Goal: Entertainment & Leisure: Consume media (video, audio)

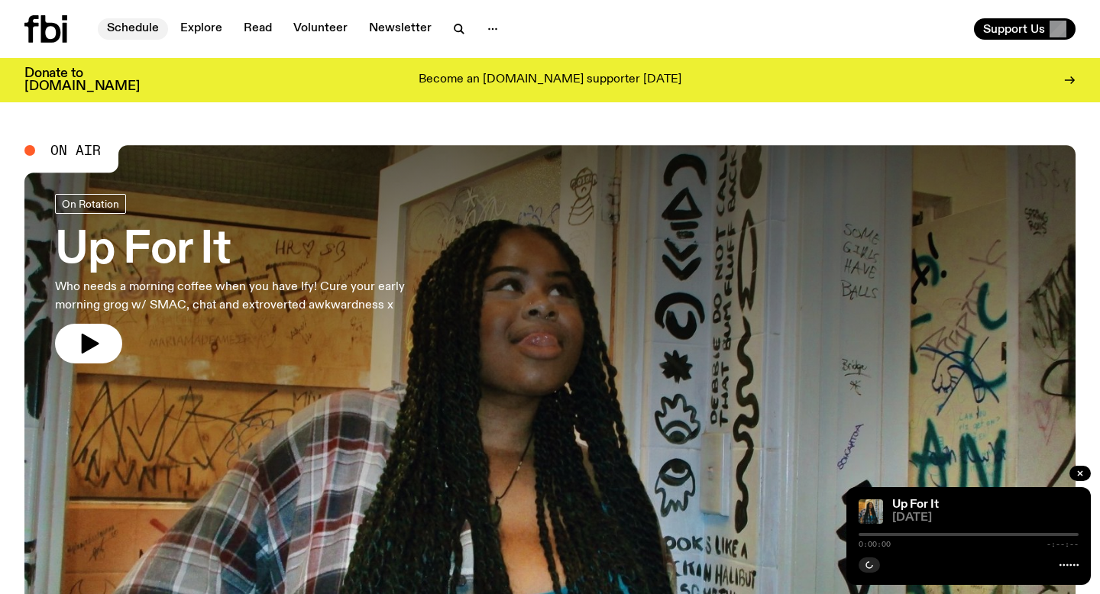
click at [142, 24] on link "Schedule" at bounding box center [133, 28] width 70 height 21
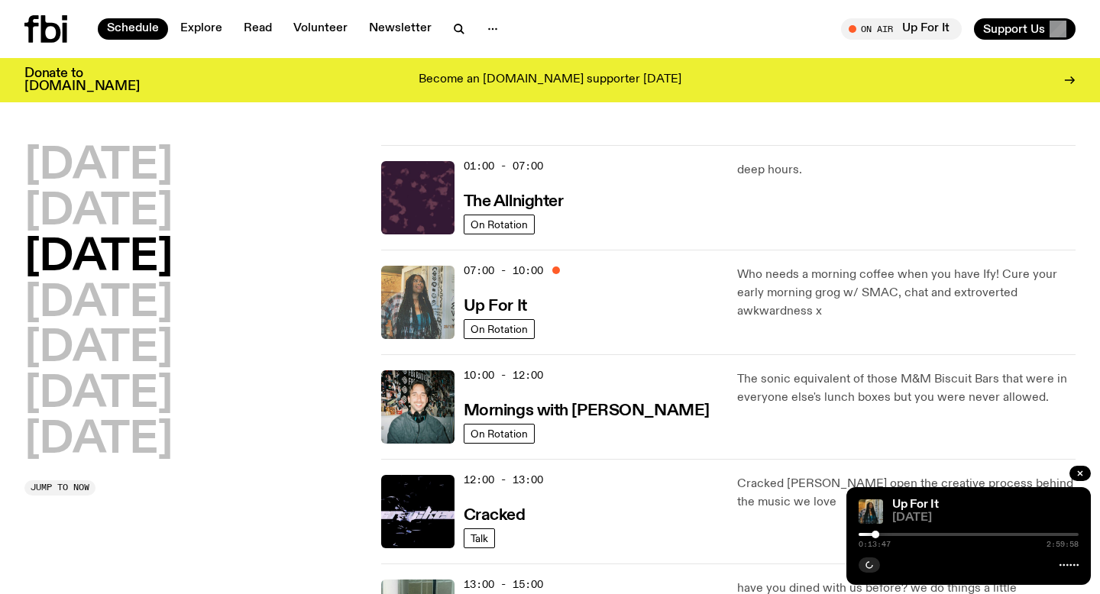
click at [440, 276] on img at bounding box center [417, 302] width 73 height 73
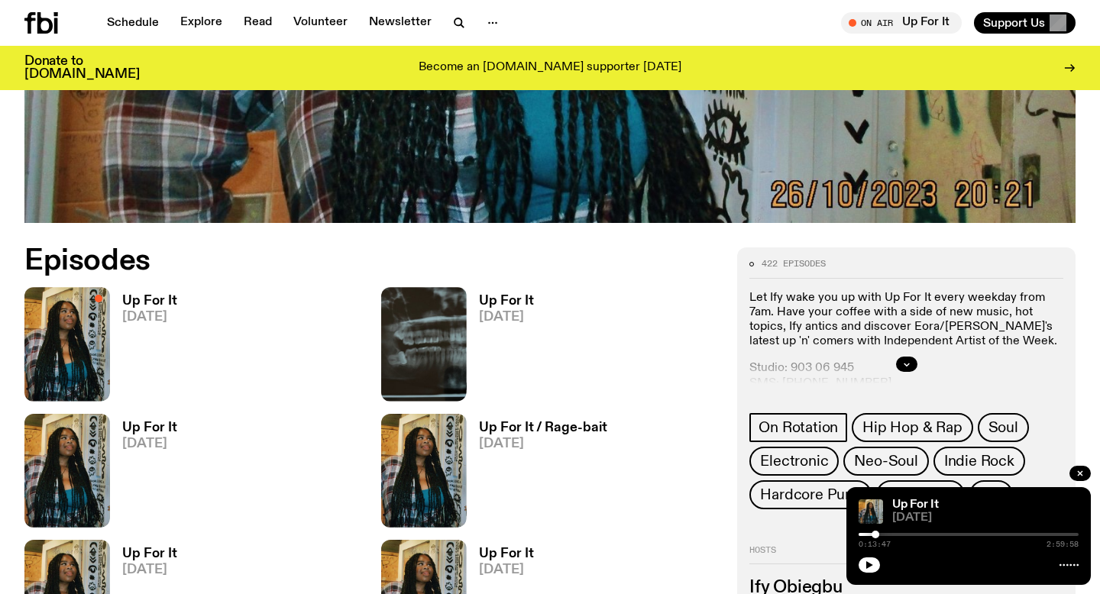
scroll to position [579, 0]
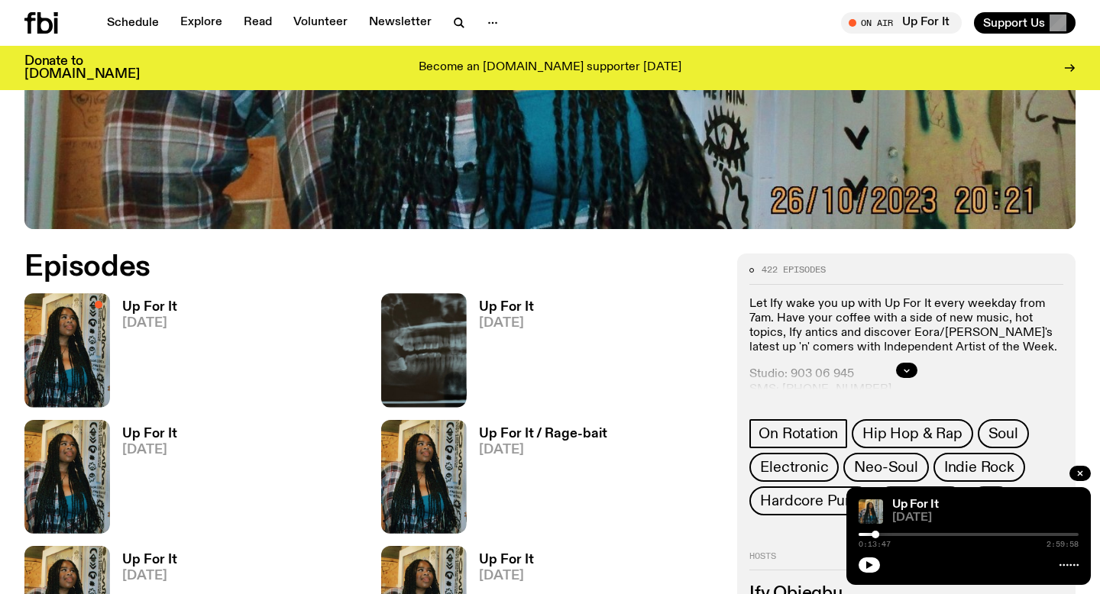
click at [140, 302] on h3 "Up For It" at bounding box center [149, 307] width 55 height 13
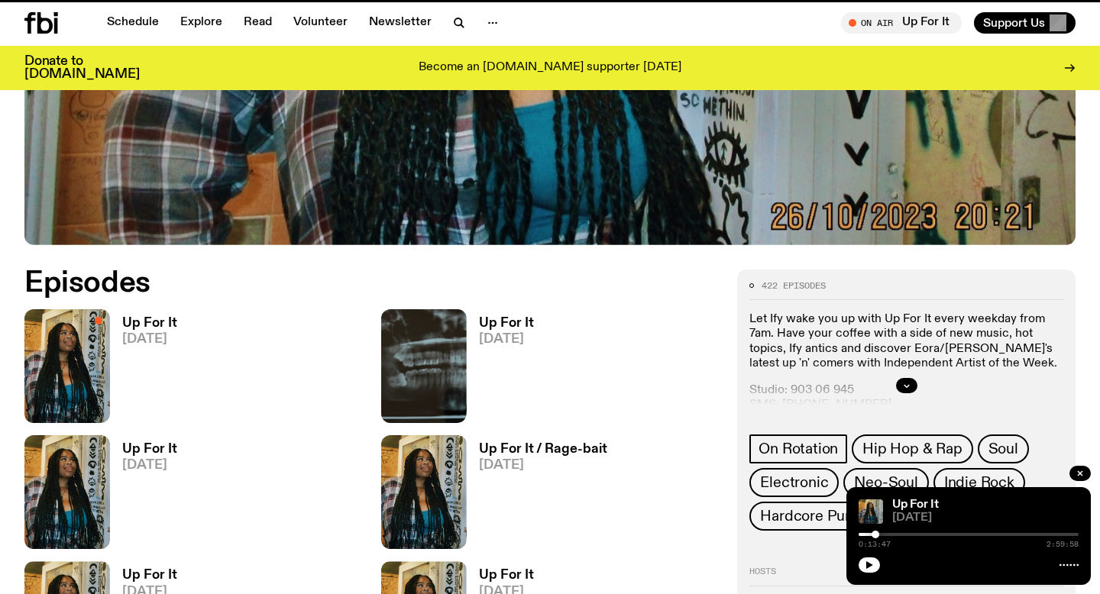
scroll to position [567, 0]
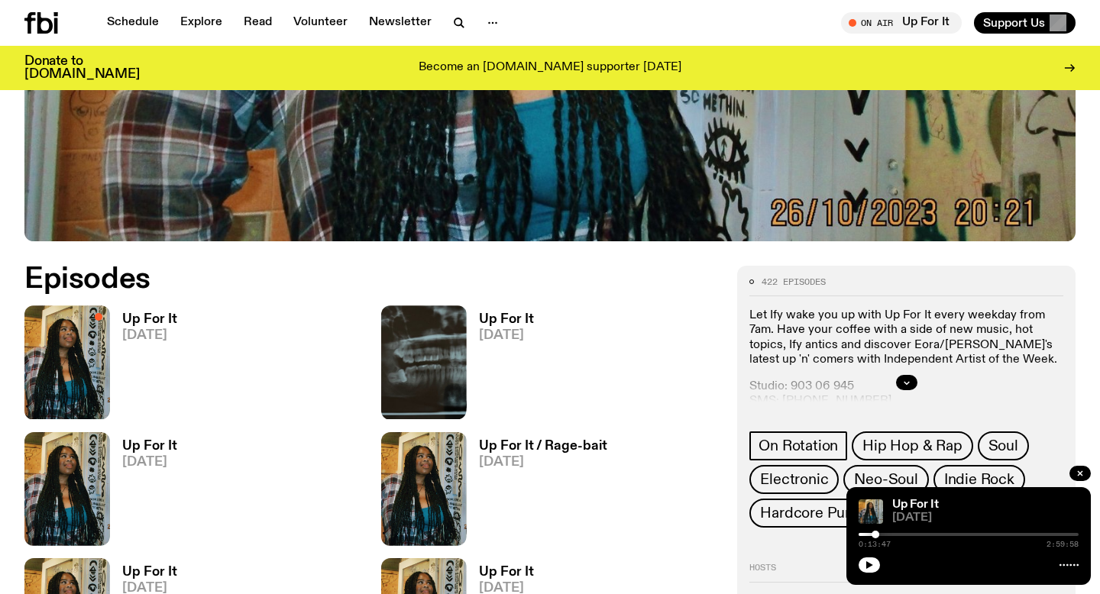
click at [432, 334] on img at bounding box center [424, 362] width 86 height 114
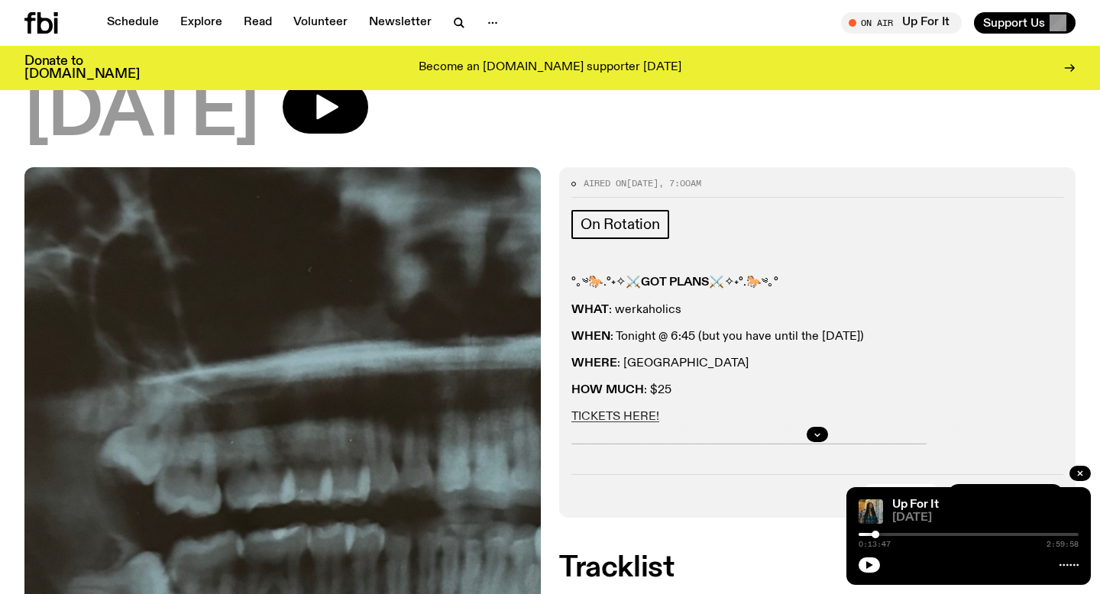
scroll to position [243, 0]
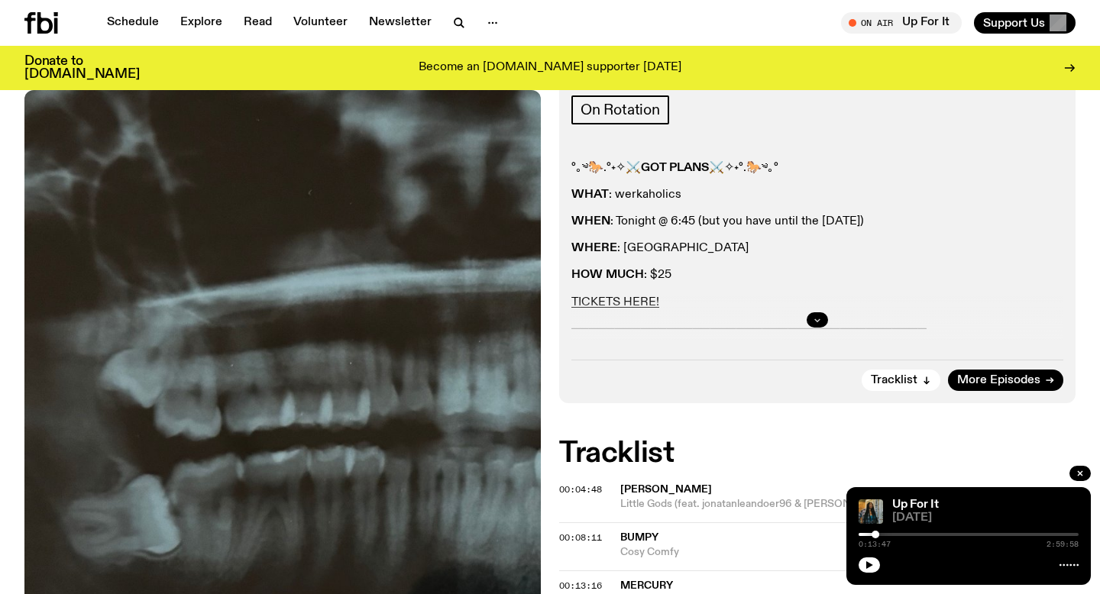
click at [813, 322] on icon "button" at bounding box center [817, 319] width 9 height 9
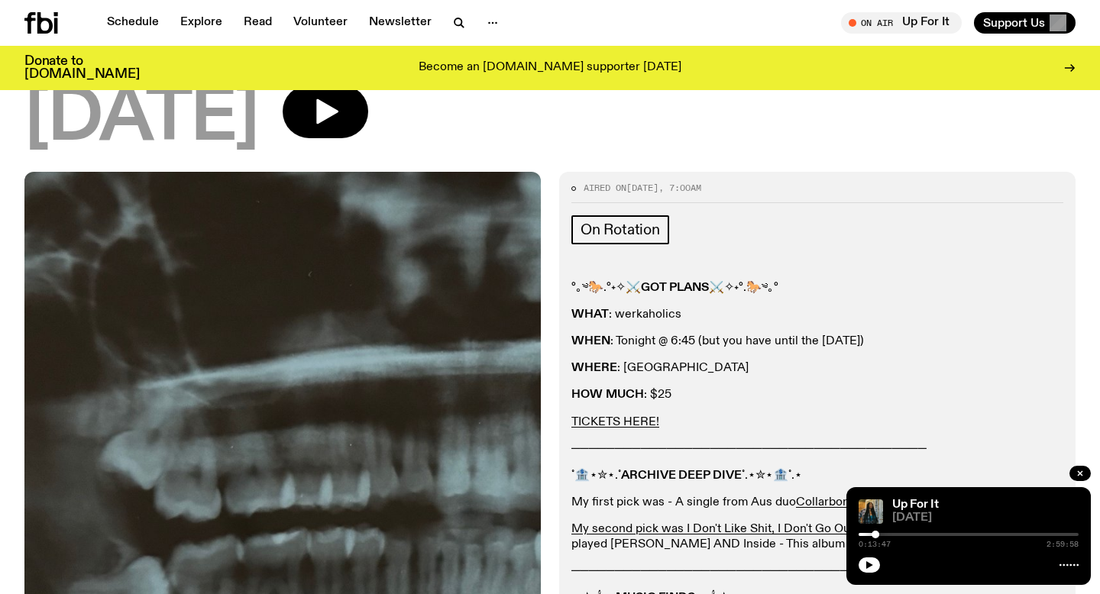
scroll to position [0, 0]
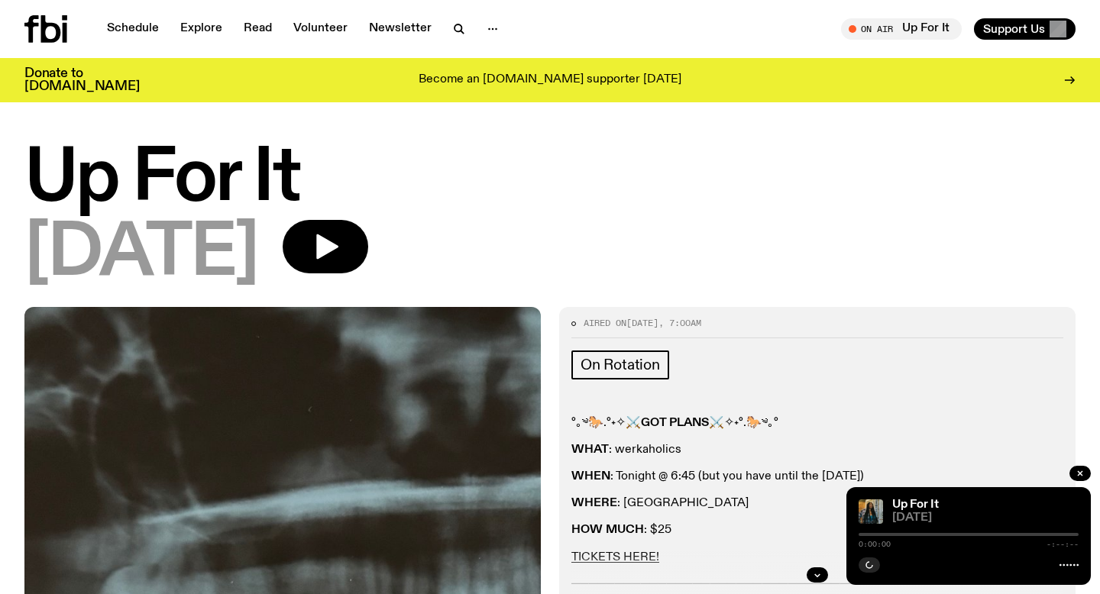
click at [58, 38] on icon at bounding box center [51, 28] width 20 height 27
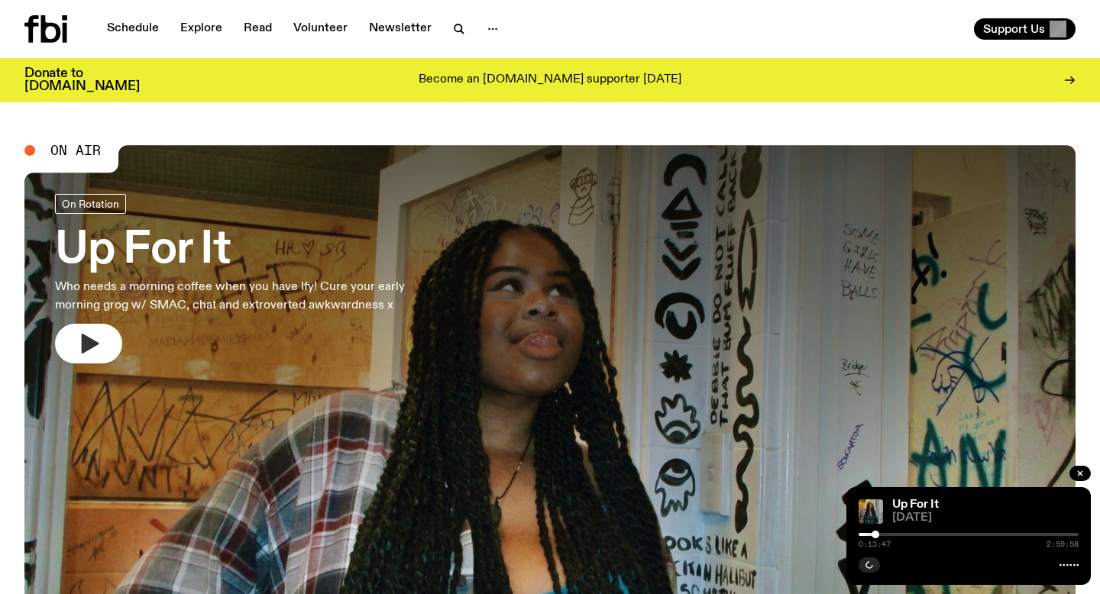
click at [91, 327] on button "button" at bounding box center [88, 344] width 67 height 40
